Goal: Transaction & Acquisition: Book appointment/travel/reservation

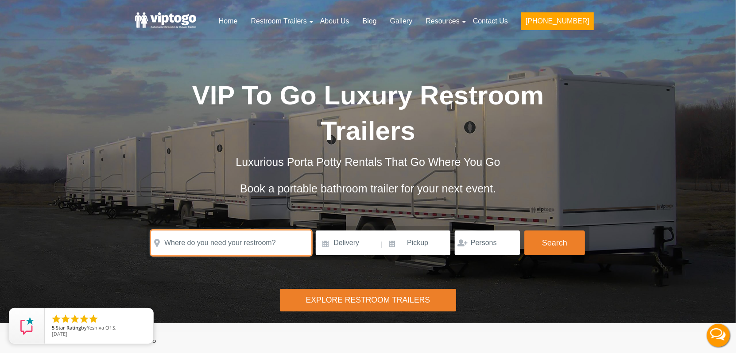
click at [190, 231] on input "text" at bounding box center [231, 243] width 160 height 25
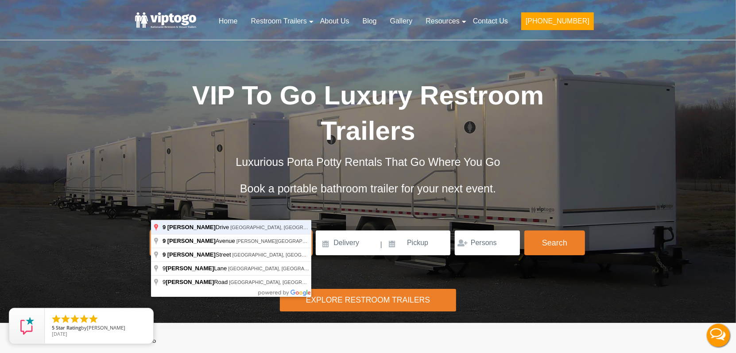
type input "[STREET_ADDRESS][PERSON_NAME]"
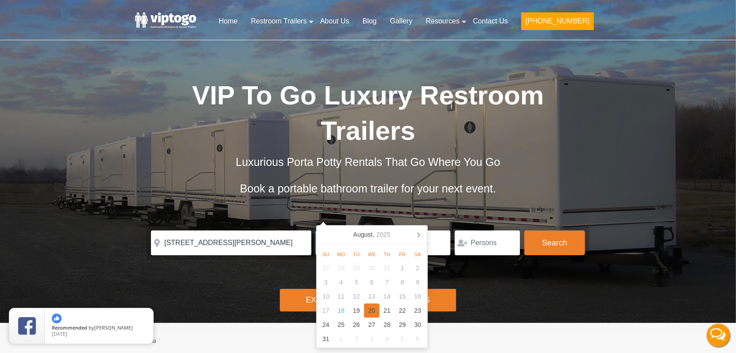
click at [370, 314] on div "20" at bounding box center [371, 311] width 15 height 14
type input "[DATE]"
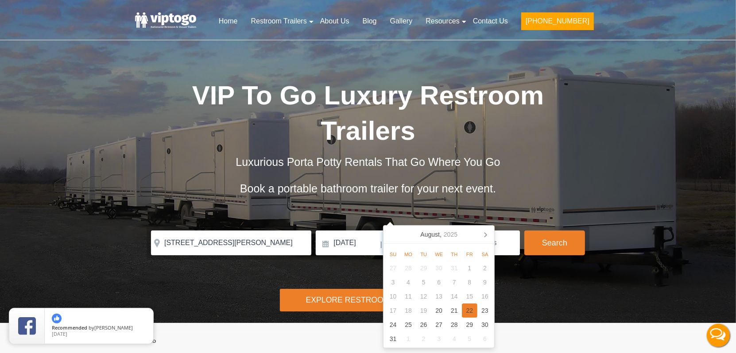
click at [475, 314] on div "22" at bounding box center [469, 311] width 15 height 14
type input "[DATE]"
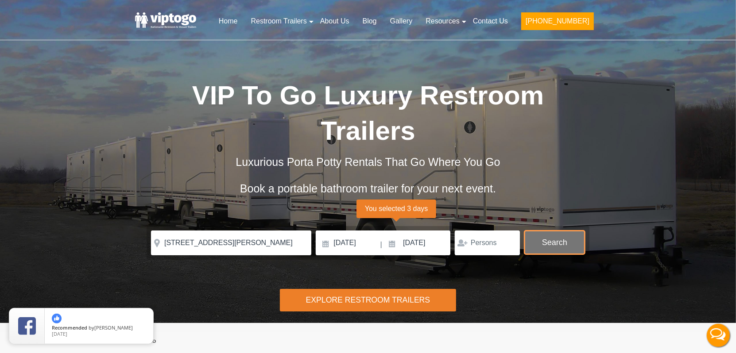
click at [554, 231] on button "Search" at bounding box center [554, 243] width 61 height 24
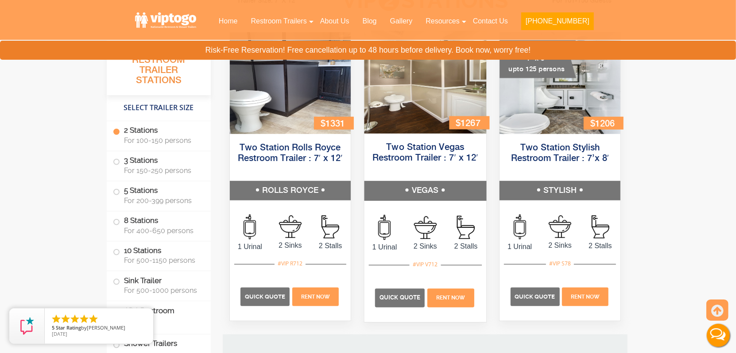
scroll to position [447, 0]
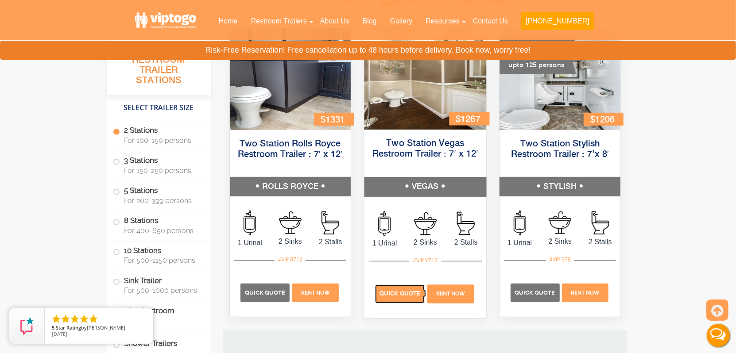
click at [396, 297] on span "Quick Quote" at bounding box center [399, 293] width 41 height 7
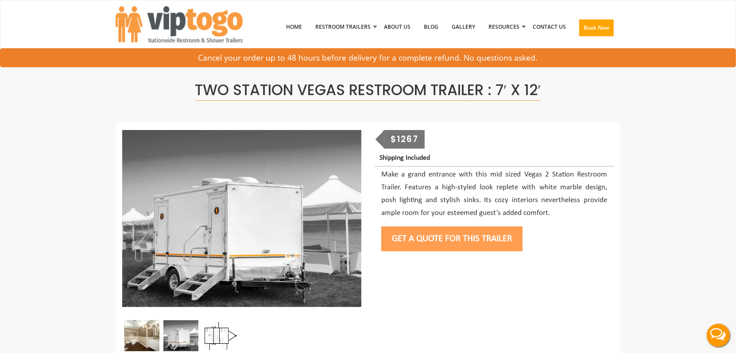
click at [409, 236] on button "Get a Quote for this Trailer" at bounding box center [451, 239] width 141 height 25
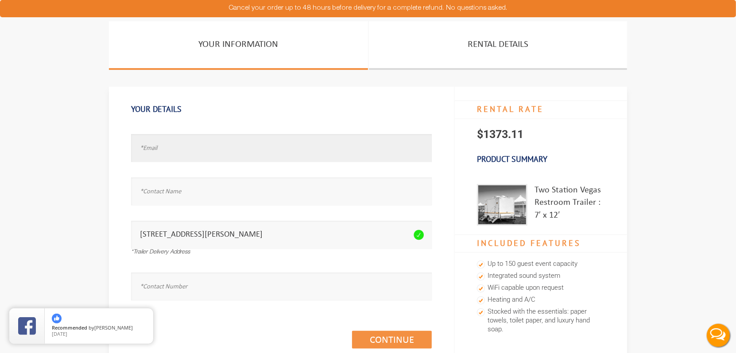
click at [288, 153] on input "text" at bounding box center [281, 148] width 301 height 28
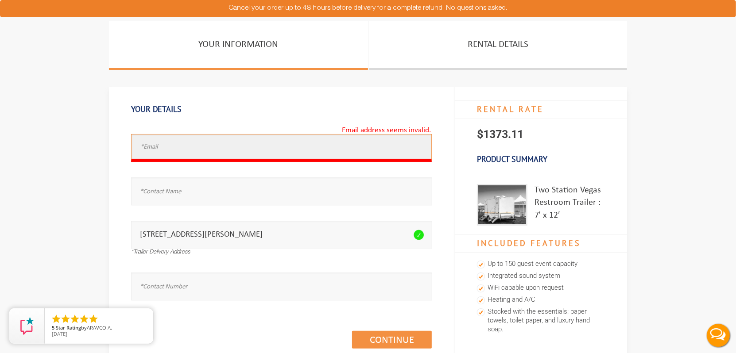
click at [197, 151] on input "text" at bounding box center [281, 148] width 301 height 28
type input "test.test@test.com"
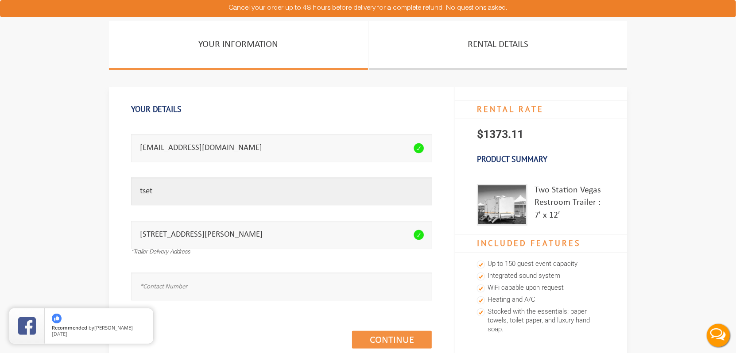
type input "tset"
click at [177, 280] on input "text" at bounding box center [281, 287] width 301 height 28
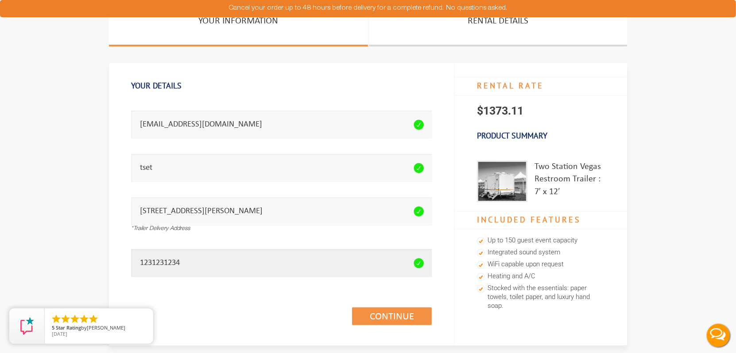
scroll to position [44, 0]
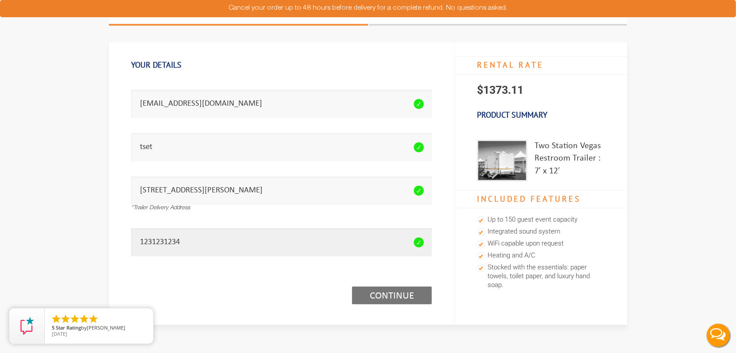
type input "1231231234"
click at [394, 294] on link "Continue (1/3)" at bounding box center [392, 296] width 80 height 18
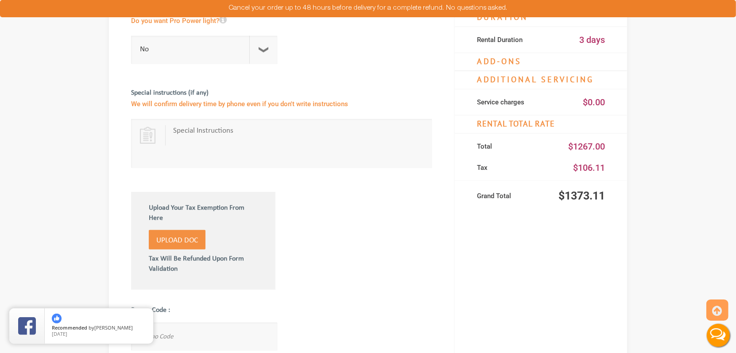
scroll to position [398, 0]
